Goal: Transaction & Acquisition: Subscribe to service/newsletter

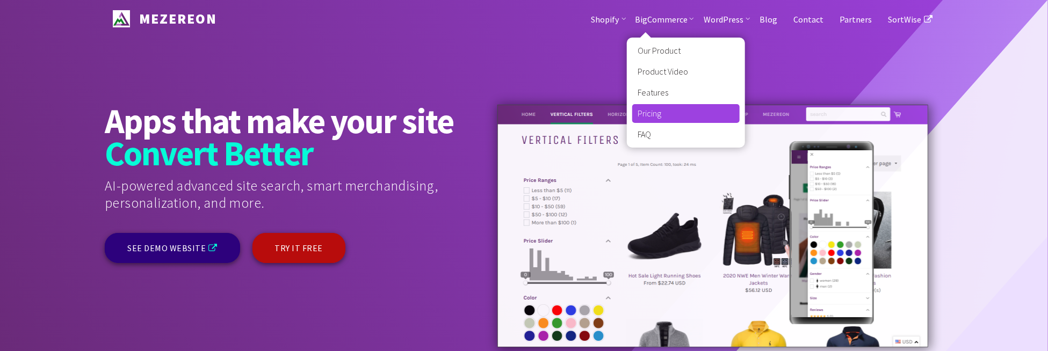
click at [672, 115] on link "Pricing" at bounding box center [685, 113] width 107 height 19
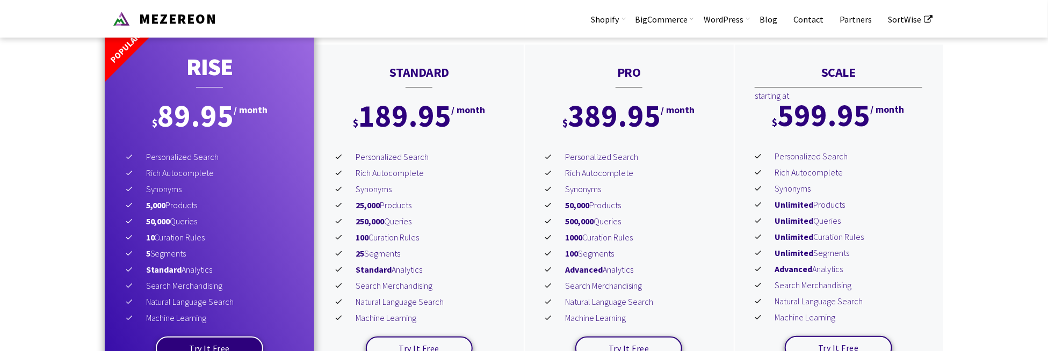
scroll to position [2426, 0]
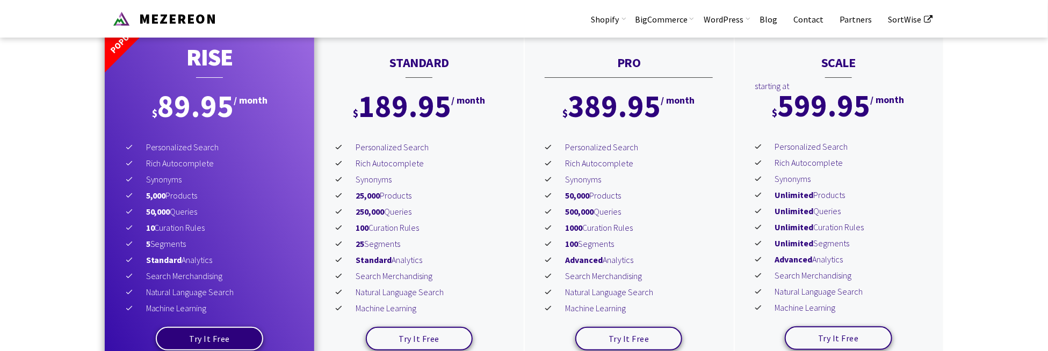
drag, startPoint x: 624, startPoint y: 195, endPoint x: 562, endPoint y: 195, distance: 61.2
click at [562, 195] on li "50,000 Products" at bounding box center [629, 195] width 168 height 16
click at [646, 180] on li "Synonyms" at bounding box center [629, 179] width 168 height 16
drag, startPoint x: 564, startPoint y: 197, endPoint x: 626, endPoint y: 198, distance: 61.2
click at [626, 198] on li "50,000 Products" at bounding box center [629, 195] width 168 height 16
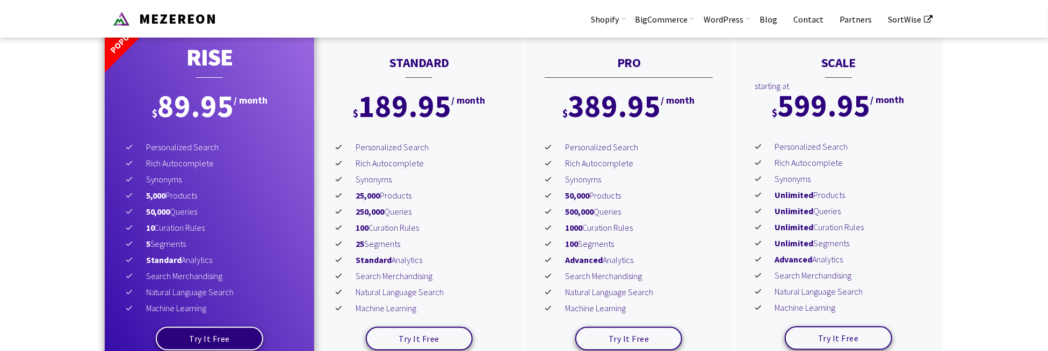
click at [651, 199] on li "50,000 Products" at bounding box center [629, 195] width 168 height 16
drag, startPoint x: 632, startPoint y: 211, endPoint x: 561, endPoint y: 209, distance: 70.9
click at [561, 209] on li "500,000 Queries" at bounding box center [629, 212] width 168 height 16
drag, startPoint x: 642, startPoint y: 195, endPoint x: 532, endPoint y: 197, distance: 109.6
click at [532, 197] on div "PRO $ 389.95 / month $ 349.95 / month Personalized Search Rich Autocomplete Syn…" at bounding box center [628, 203] width 209 height 337
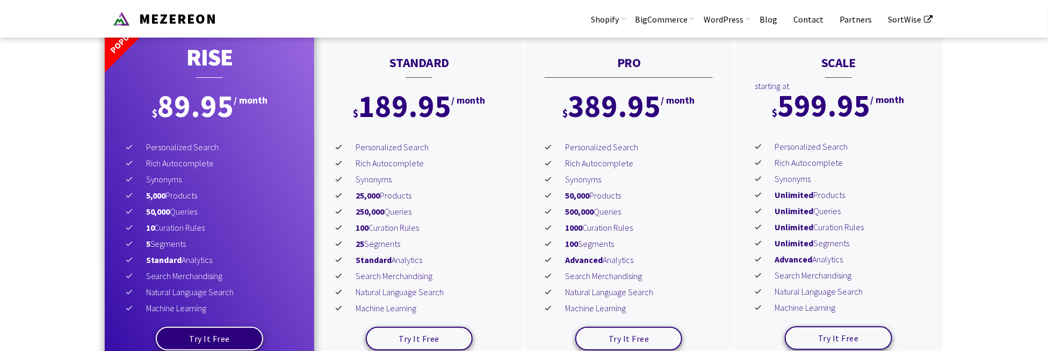
click at [619, 196] on li "50,000 Products" at bounding box center [629, 195] width 168 height 16
drag, startPoint x: 777, startPoint y: 106, endPoint x: 861, endPoint y: 106, distance: 84.9
click at [861, 106] on div "$ 599.95 / month" at bounding box center [838, 105] width 209 height 31
click at [894, 136] on div "SCALE starting at $ 599.95 / month $ 549.95 / month Personalized Search Rich Au…" at bounding box center [838, 203] width 209 height 337
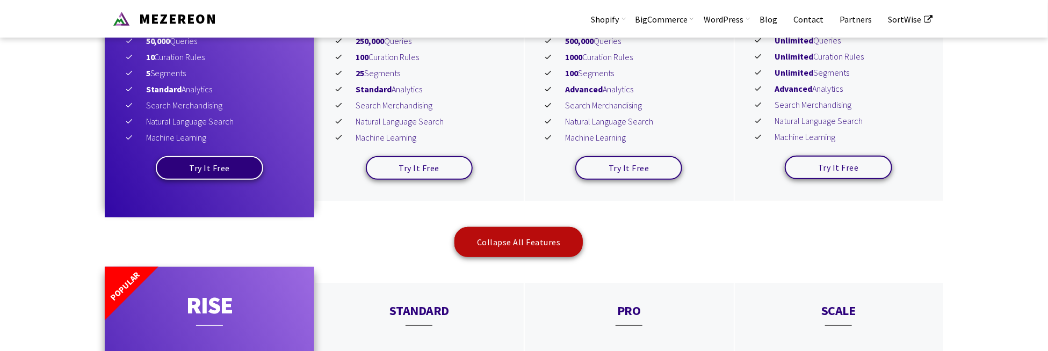
scroll to position [2516, 0]
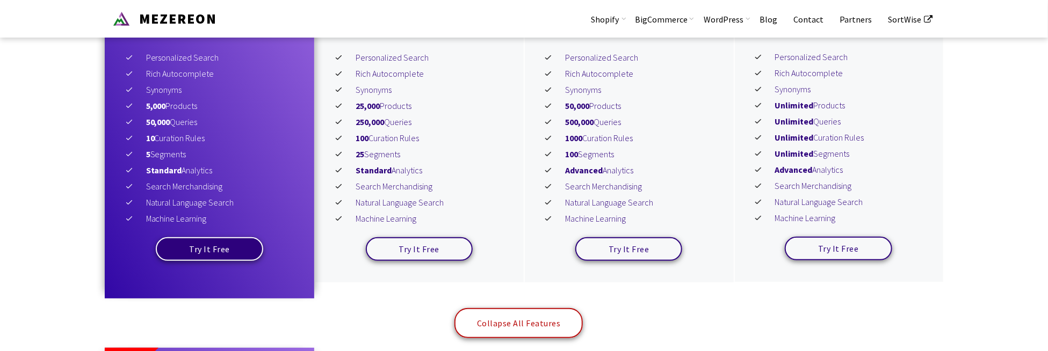
click at [544, 328] on link "Collapse All Features" at bounding box center [518, 323] width 129 height 30
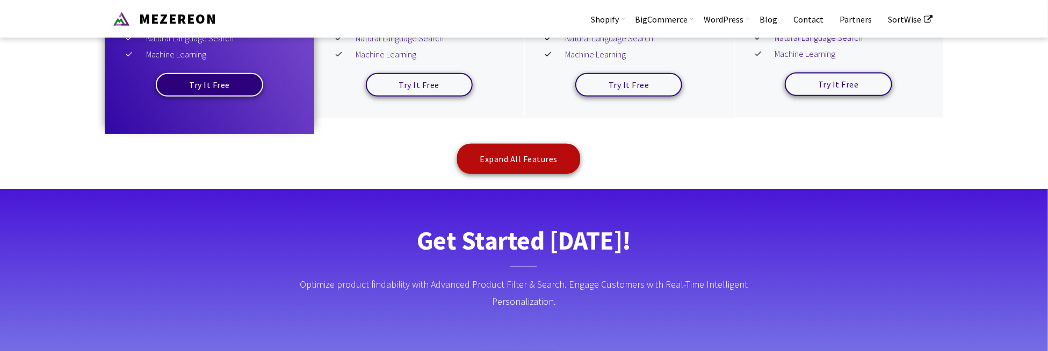
scroll to position [2605, 0]
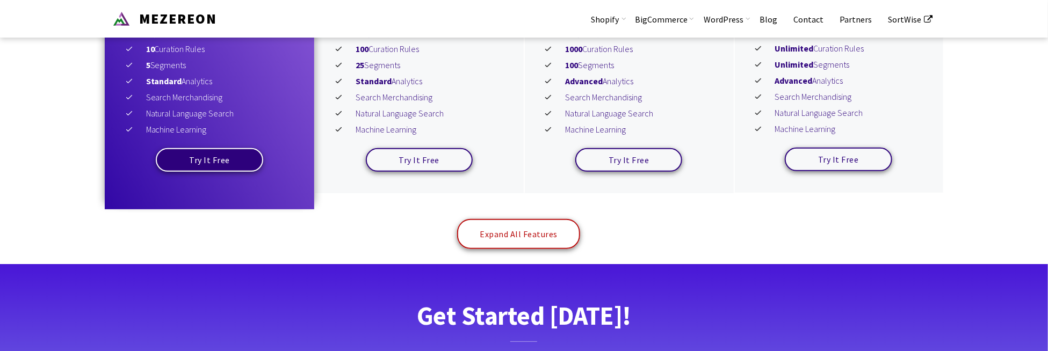
click at [536, 232] on link "Expand All Features" at bounding box center [518, 234] width 123 height 30
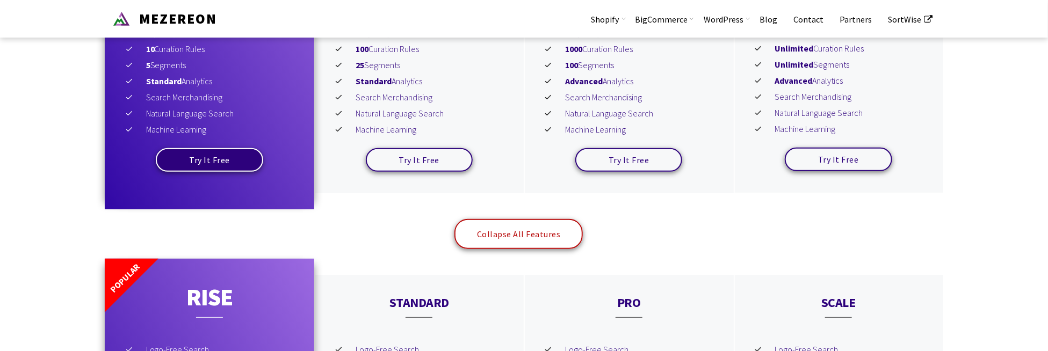
click at [559, 232] on link "Collapse All Features" at bounding box center [518, 234] width 129 height 30
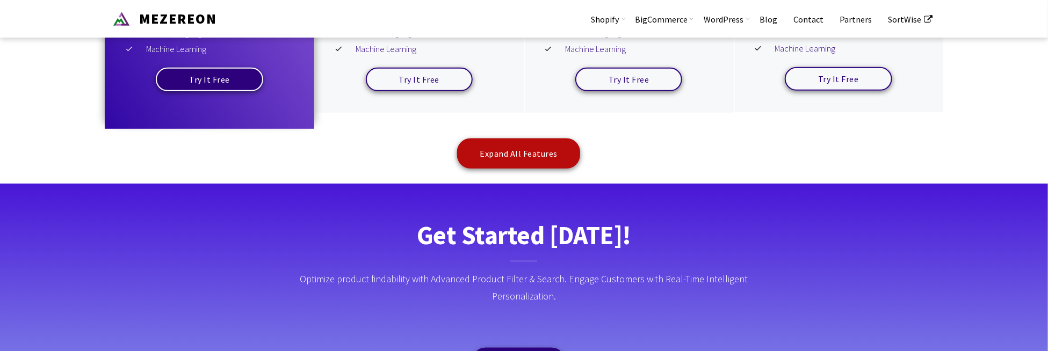
scroll to position [2695, 0]
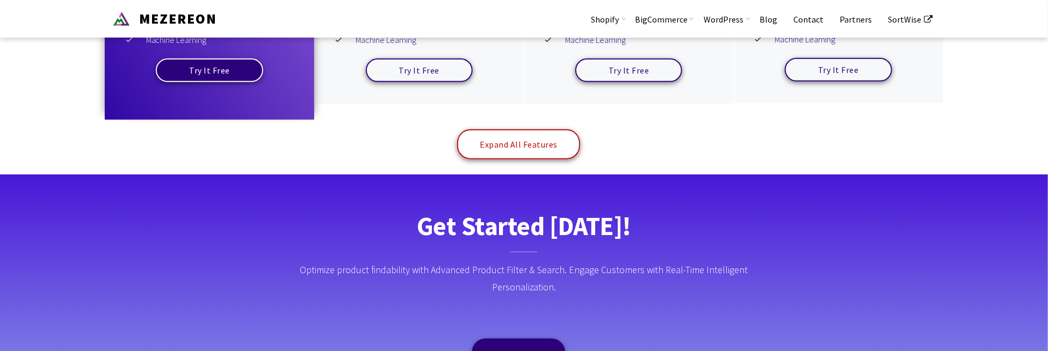
click at [540, 143] on link "Expand All Features" at bounding box center [518, 144] width 123 height 30
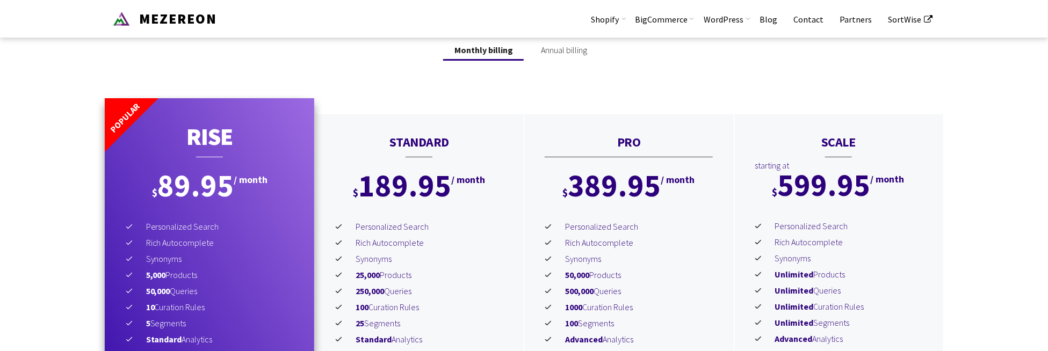
scroll to position [2336, 0]
